Goal: Communication & Community: Connect with others

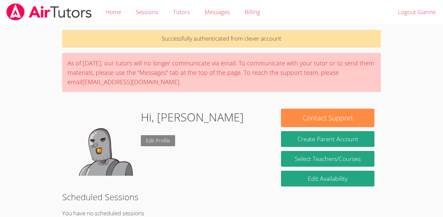
click at [156, 138] on link "Edit Profile" at bounding box center [158, 140] width 34 height 11
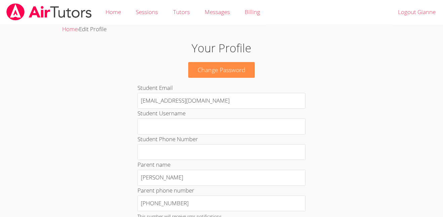
click at [24, 20] on img at bounding box center [49, 11] width 87 height 17
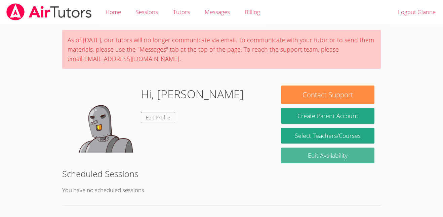
click at [307, 159] on link "Edit Availability" at bounding box center [327, 156] width 93 height 16
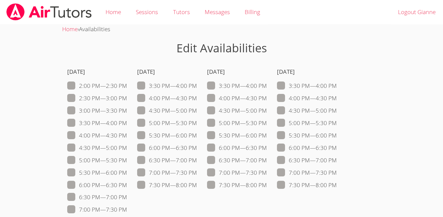
click at [127, 82] on span at bounding box center [127, 86] width 0 height 8
click at [127, 82] on input "2:00 PM — 2:30 PM" at bounding box center [130, 85] width 6 height 6
checkbox input "true"
click at [24, 8] on img at bounding box center [49, 11] width 87 height 17
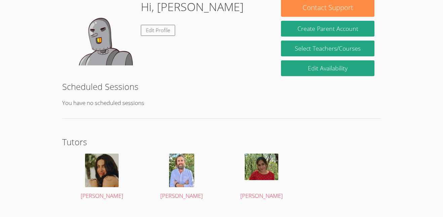
scroll to position [102, 0]
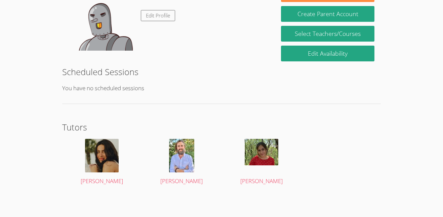
click at [0, 40] on body "Home Sessions Tutors Messages Billing Logout Gianne As of [DATE], our tutors wi…" at bounding box center [221, 6] width 443 height 217
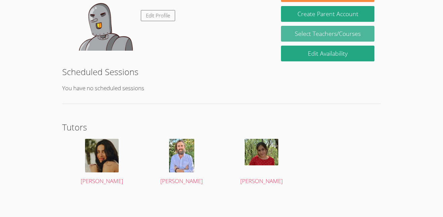
click at [301, 32] on link "Select Teachers/Courses" at bounding box center [327, 34] width 93 height 16
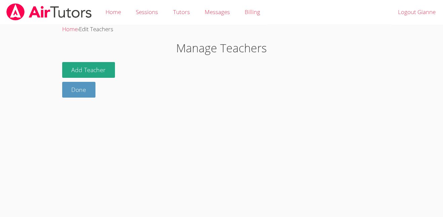
click at [89, 58] on div "Home › Edit Teachers Manage Teachers Add Teacher Done" at bounding box center [221, 61] width 332 height 73
click at [93, 69] on button "Add Teacher" at bounding box center [88, 70] width 53 height 16
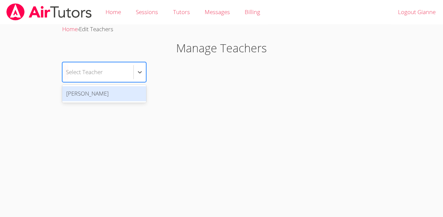
click at [86, 96] on div "[PERSON_NAME]" at bounding box center [104, 93] width 84 height 15
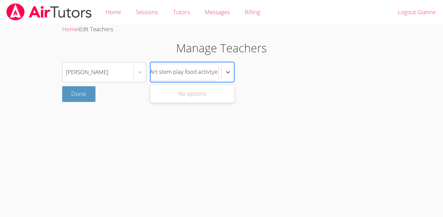
type input "Art stem play food activty"
click at [67, 93] on link "Done" at bounding box center [79, 94] width 34 height 16
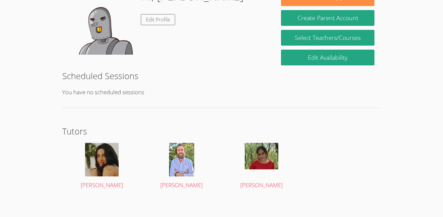
scroll to position [102, 0]
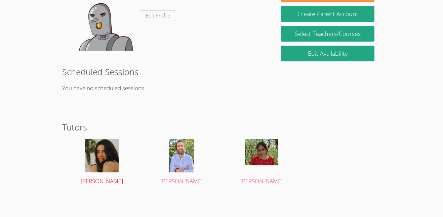
click at [104, 155] on img at bounding box center [102, 156] width 34 height 34
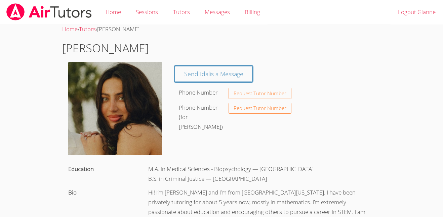
click at [16, 8] on img at bounding box center [49, 11] width 87 height 17
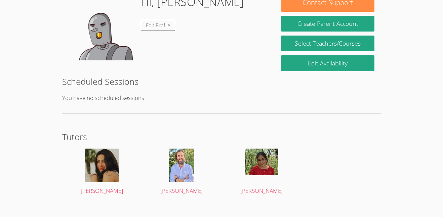
scroll to position [94, 0]
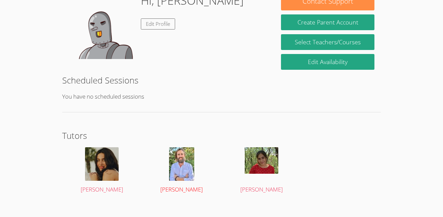
click at [187, 163] on img at bounding box center [181, 164] width 25 height 34
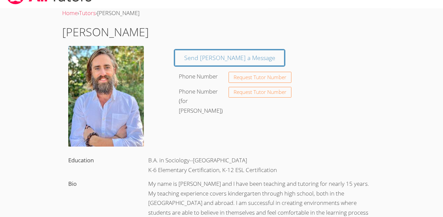
scroll to position [16, 0]
click at [34, 135] on body "Home Sessions Tutors Messages Billing Logout Gianne Home › Tutors › [PERSON_NAM…" at bounding box center [221, 92] width 443 height 217
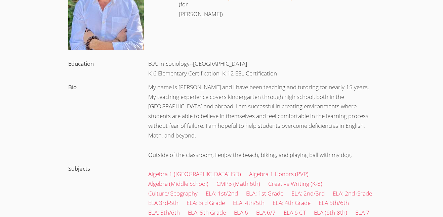
scroll to position [110, 0]
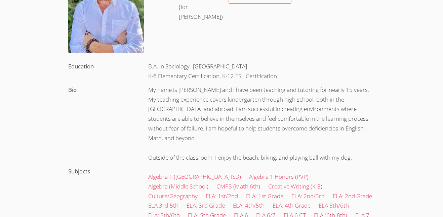
click at [82, 94] on div "Bio" at bounding box center [102, 90] width 80 height 14
click at [74, 92] on label "Bio" at bounding box center [72, 90] width 8 height 8
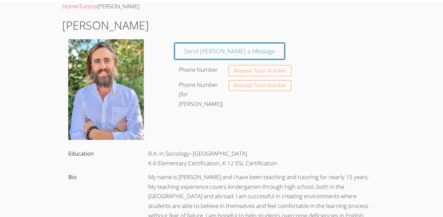
scroll to position [22, 0]
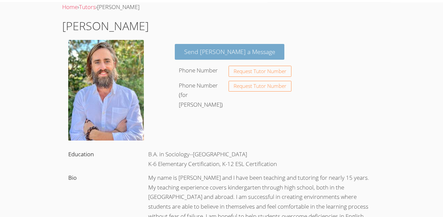
click at [239, 49] on link "Send [PERSON_NAME] a Message" at bounding box center [230, 52] width 110 height 16
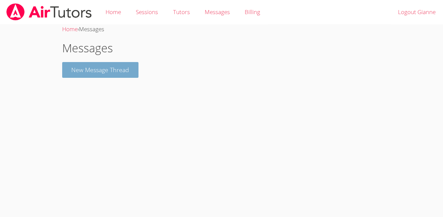
click at [114, 69] on button "New Message Thread" at bounding box center [100, 70] width 77 height 16
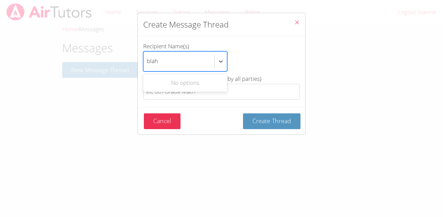
type input "blah"
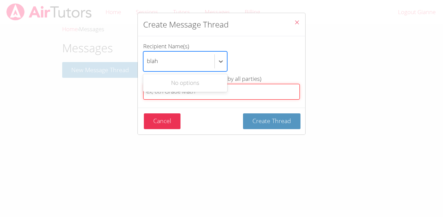
click at [256, 89] on input "Thread Title (this will be viewable by all parties)" at bounding box center [221, 92] width 157 height 16
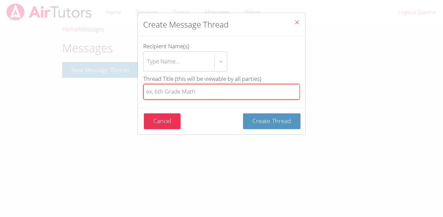
type input "i"
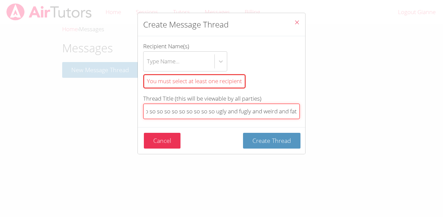
scroll to position [0, 23]
type input "U are so so so so so so so so so so ugly and fugly and weird and fat"
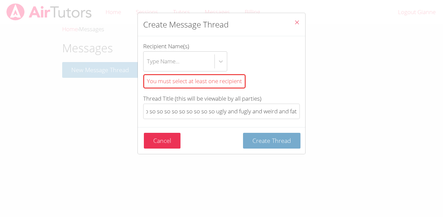
click at [265, 144] on span "Create Thread" at bounding box center [271, 141] width 39 height 8
click at [238, 145] on div "Cancel Create Thread" at bounding box center [222, 141] width 157 height 16
click at [176, 87] on div "You must select at least one recipient" at bounding box center [194, 81] width 102 height 14
click at [147, 69] on input "Recipient Name(s) Type Name... You must select at least one recipient" at bounding box center [147, 61] width 1 height 15
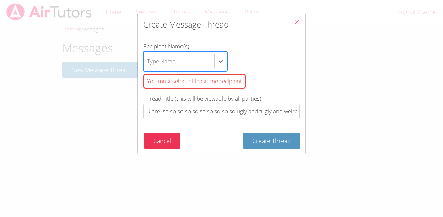
click at [167, 80] on div "You must select at least one recipient" at bounding box center [194, 81] width 102 height 14
click at [147, 69] on input "Recipient Name(s) Select is focused ,type to refine list, press Down to open th…" at bounding box center [147, 61] width 1 height 15
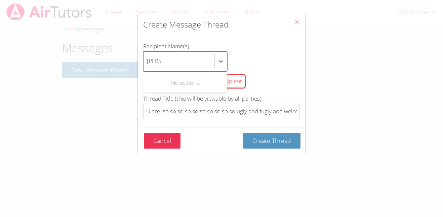
type input "[PERSON_NAME]"
click at [243, 133] on button "Create Thread" at bounding box center [271, 141] width 57 height 16
click at [233, 85] on div "You must select at least one recipient" at bounding box center [194, 81] width 102 height 14
click at [162, 69] on input "[PERSON_NAME]" at bounding box center [154, 61] width 15 height 15
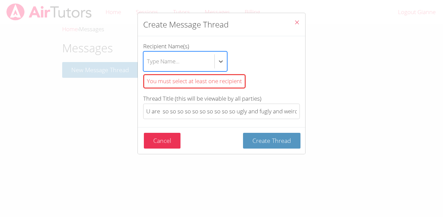
click at [232, 91] on div "You must select at least one recipient" at bounding box center [221, 82] width 157 height 20
click at [147, 69] on input "Recipient Name(s) Select is focused ,type to refine list, press Down to open th…" at bounding box center [147, 61] width 1 height 15
click at [237, 80] on div "You must select at least one recipient" at bounding box center [194, 81] width 102 height 14
click at [147, 69] on input "Recipient Name(s) Select is focused ,type to refine list, press Down to open th…" at bounding box center [147, 61] width 1 height 15
click at [235, 80] on div "You must select at least one recipient" at bounding box center [194, 81] width 102 height 14
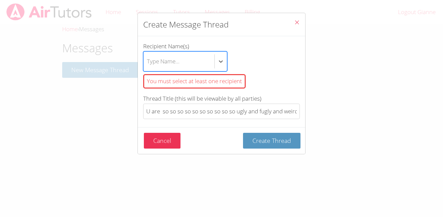
click at [147, 69] on input "Recipient Name(s) Select is focused ,type to refine list, press Down to open th…" at bounding box center [147, 61] width 1 height 15
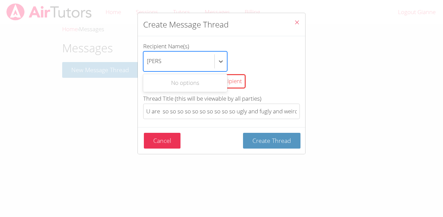
type input "[PERSON_NAME]"
click at [253, 76] on div "You must select at least one recipient" at bounding box center [221, 82] width 157 height 20
click at [162, 69] on input "[PERSON_NAME]" at bounding box center [154, 61] width 15 height 15
click at [273, 66] on div "Use Up and Down to choose options, press Enter to select the currently focused …" at bounding box center [221, 61] width 157 height 20
click at [147, 66] on input "Recipient Name(s) Use Up and Down to choose options, press Enter to select the …" at bounding box center [147, 61] width 1 height 15
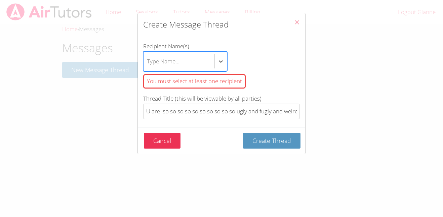
click at [215, 84] on div "You must select at least one recipient" at bounding box center [194, 81] width 102 height 14
click at [147, 69] on input "Recipient Name(s) Select is focused ,type to refine list, press Down to open th…" at bounding box center [147, 61] width 1 height 15
click at [218, 79] on div "You must select at least one recipient" at bounding box center [194, 81] width 102 height 14
click at [147, 69] on input "Recipient Name(s) Select is focused ,type to refine list, press Down to open th…" at bounding box center [147, 61] width 1 height 15
click at [159, 80] on div "You must select at least one recipient" at bounding box center [194, 81] width 102 height 14
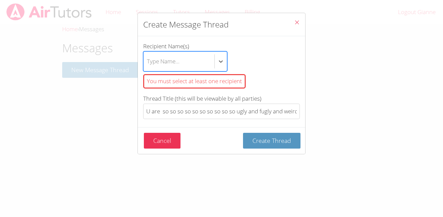
click at [147, 69] on input "Recipient Name(s) Select is focused ,type to refine list, press Down to open th…" at bounding box center [147, 61] width 1 height 15
click at [155, 88] on div "You must select at least one recipient" at bounding box center [194, 81] width 102 height 14
click at [147, 69] on input "Recipient Name(s) Select is focused ,type to refine list, press Down to open th…" at bounding box center [147, 61] width 1 height 15
click at [165, 91] on div "You must select at least one recipient" at bounding box center [221, 82] width 157 height 20
click at [147, 69] on input "Recipient Name(s) Select is focused ,type to refine list, press Down to open th…" at bounding box center [147, 61] width 1 height 15
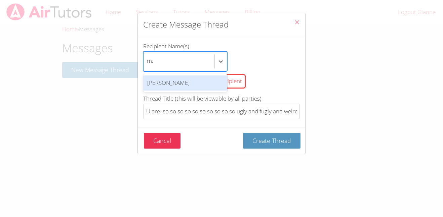
scroll to position [0, 1]
type input "matt"
click at [177, 90] on div "[PERSON_NAME]" at bounding box center [185, 83] width 84 height 15
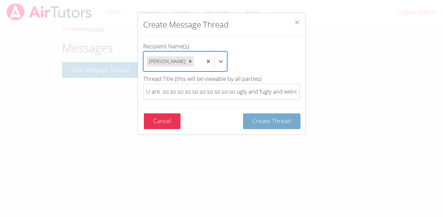
click at [267, 122] on span "Create Thread" at bounding box center [271, 121] width 39 height 8
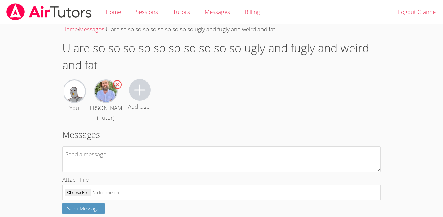
click at [14, 10] on img at bounding box center [49, 11] width 87 height 17
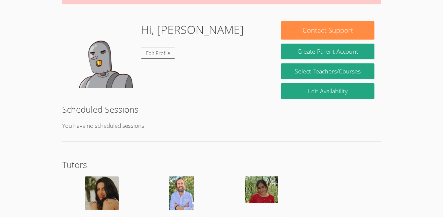
scroll to position [81, 0]
